Goal: Entertainment & Leisure: Consume media (video, audio)

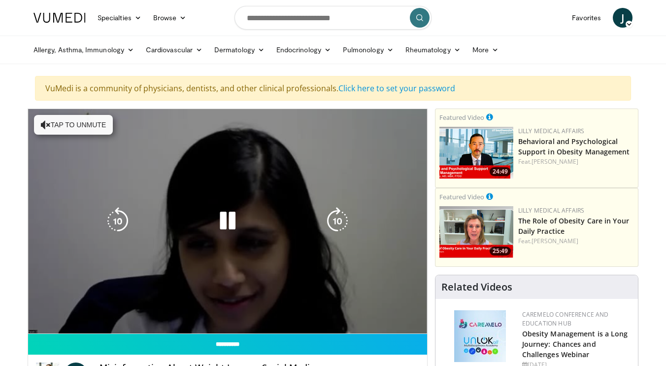
click at [82, 122] on button "Tap to unmute" at bounding box center [73, 125] width 79 height 20
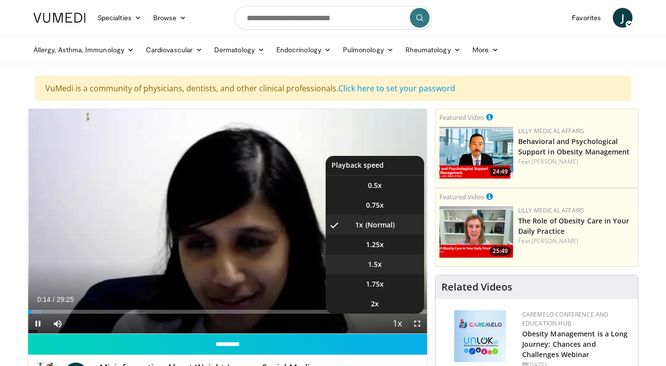
click at [369, 266] on span "1.5x" at bounding box center [375, 264] width 14 height 10
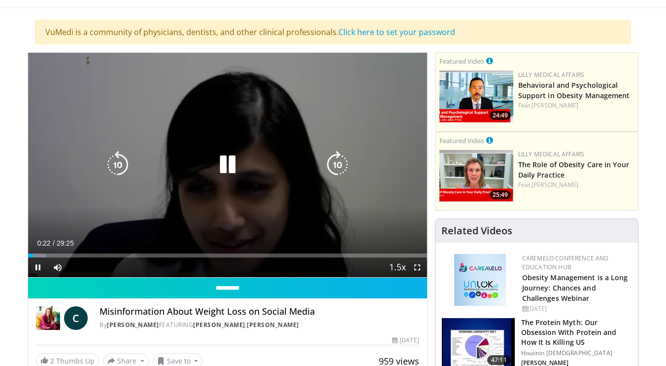
scroll to position [58, 0]
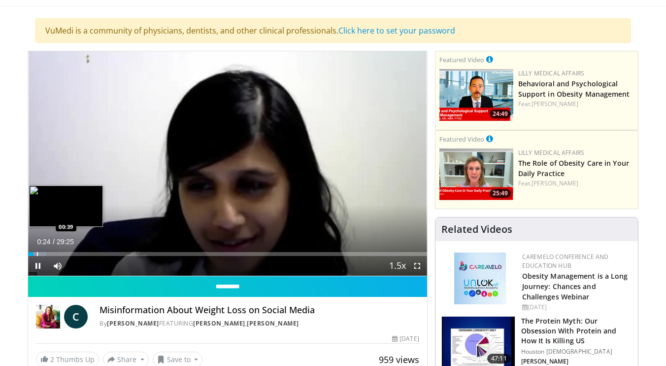
click at [37, 251] on div "Loaded : 4.52% 00:24 00:39" at bounding box center [227, 250] width 399 height 9
click at [41, 254] on div "Loaded : 6.22% 01:01 01:03" at bounding box center [227, 254] width 399 height 4
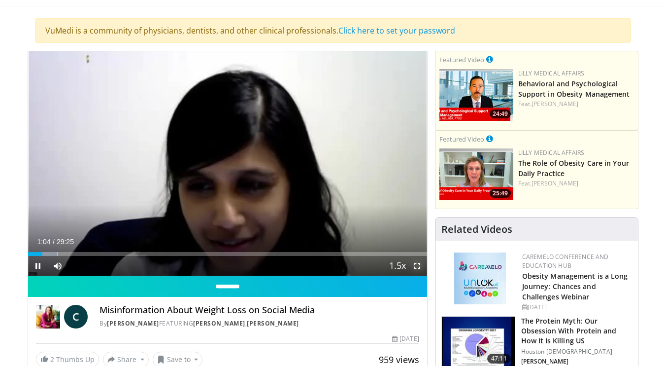
click at [418, 270] on span "Video Player" at bounding box center [418, 266] width 20 height 20
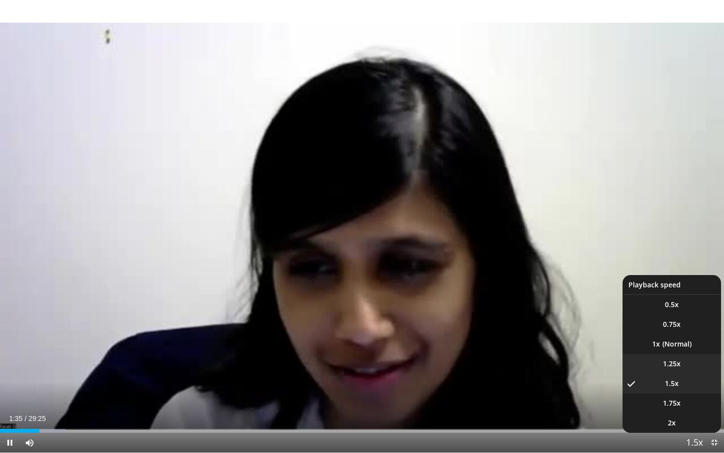
click at [666, 363] on span "1.25x" at bounding box center [672, 364] width 18 height 10
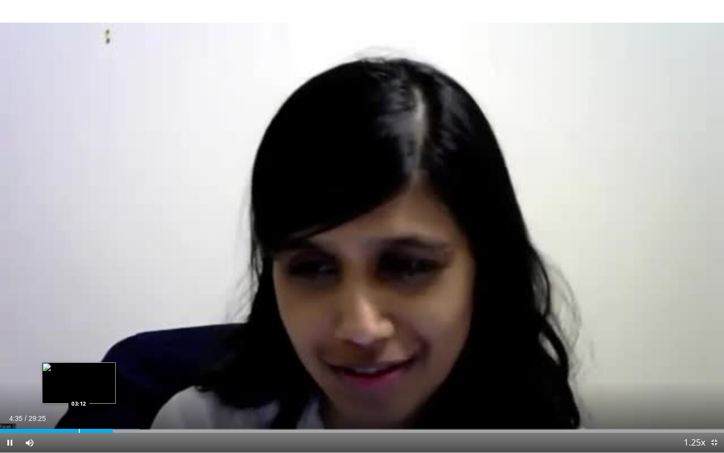
click at [80, 365] on div "Progress Bar" at bounding box center [79, 431] width 1 height 4
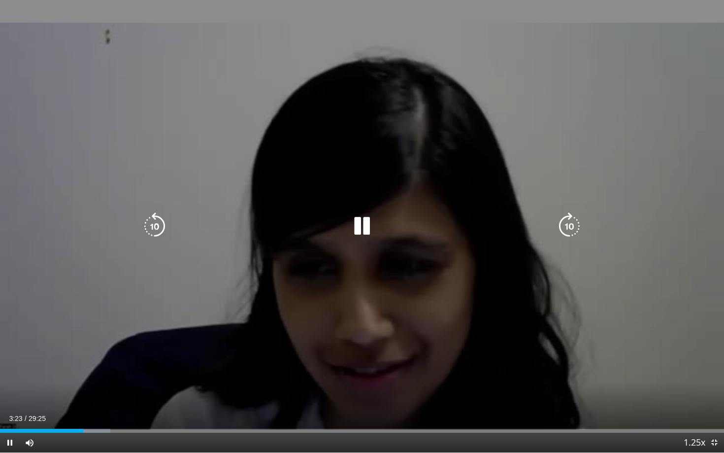
click at [33, 365] on div "10 seconds Tap to unmute" at bounding box center [362, 226] width 724 height 452
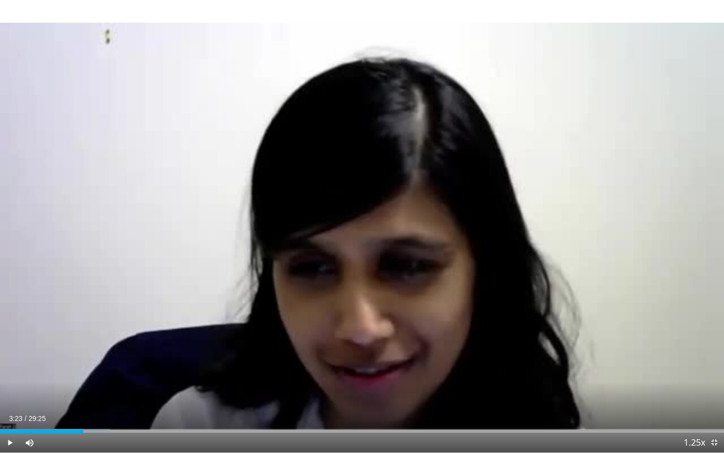
click at [33, 365] on div "10 seconds Tap to unmute" at bounding box center [362, 226] width 724 height 452
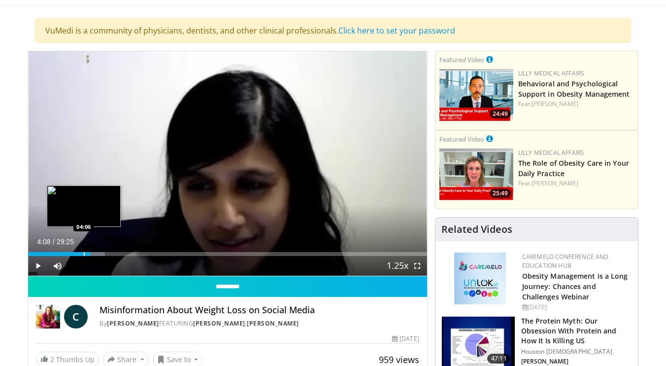
click at [84, 255] on div "Progress Bar" at bounding box center [84, 254] width 1 height 4
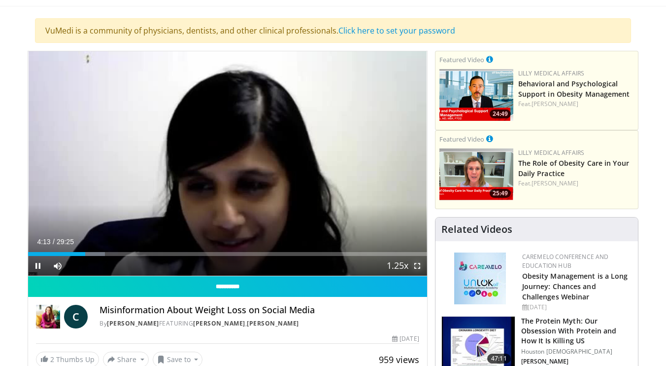
click at [413, 264] on span "Video Player" at bounding box center [418, 266] width 20 height 20
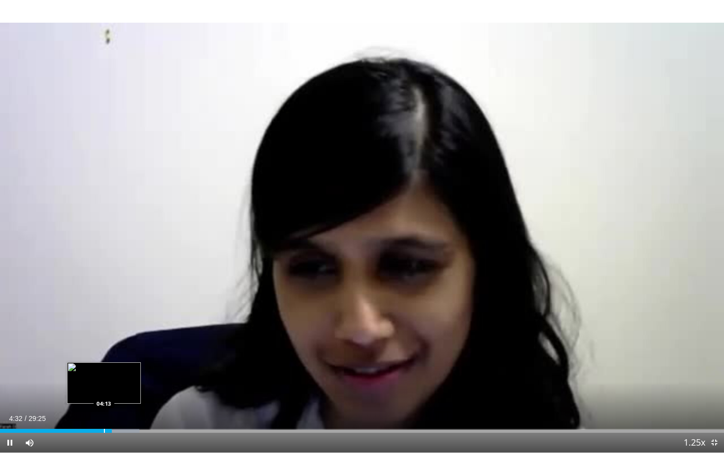
click at [103, 365] on div "Loaded : 19.22% 04:32 04:13" at bounding box center [362, 431] width 724 height 4
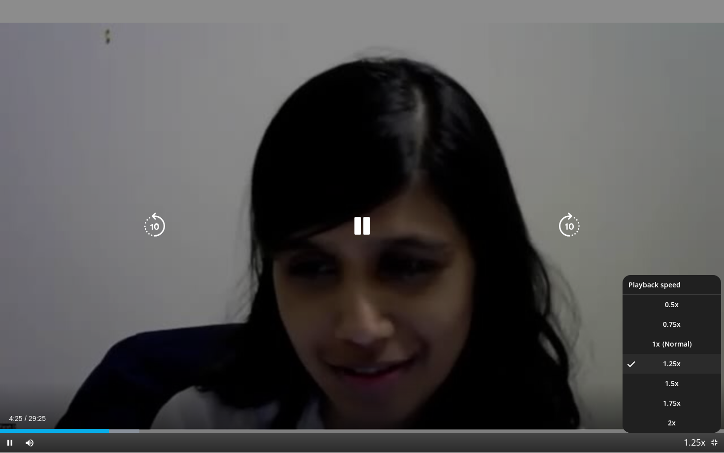
click at [666, 365] on span "Video Player" at bounding box center [695, 443] width 14 height 20
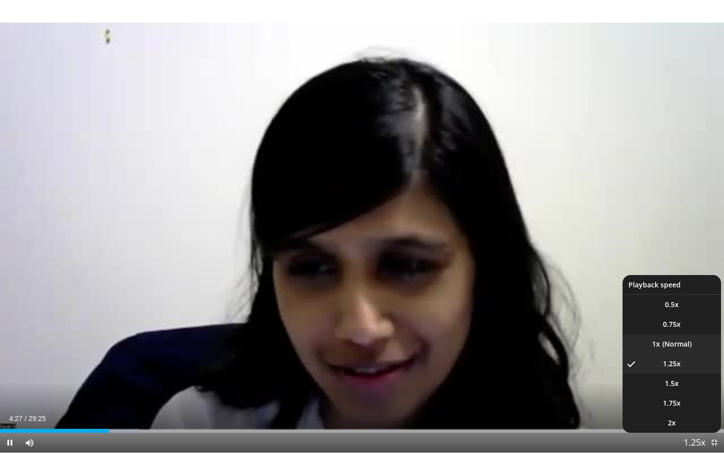
click at [666, 345] on li "1x" at bounding box center [672, 344] width 99 height 20
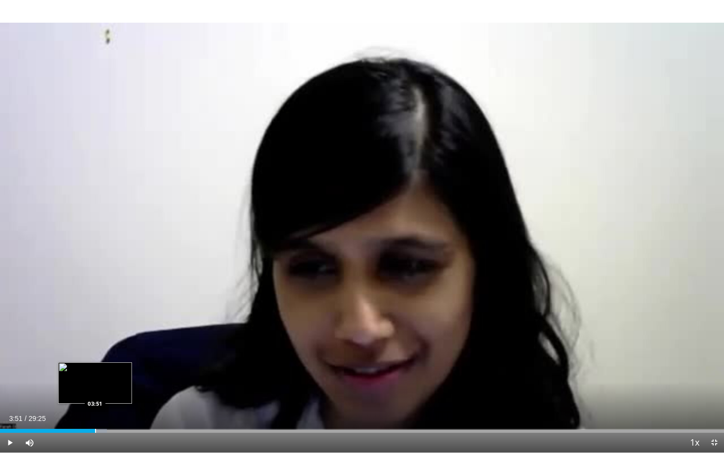
click at [95, 365] on div "Loaded : 14.73% 03:51 03:51" at bounding box center [362, 427] width 724 height 9
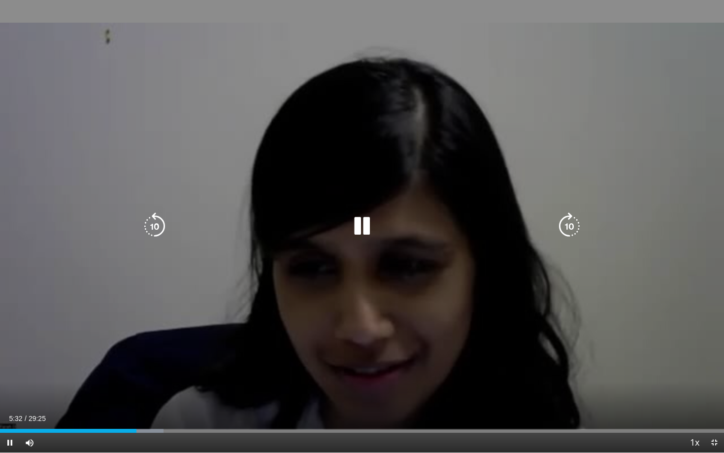
click at [382, 156] on div "10 seconds Tap to unmute" at bounding box center [362, 226] width 724 height 452
click at [282, 91] on div "10 seconds Tap to unmute" at bounding box center [362, 226] width 724 height 452
